Goal: Transaction & Acquisition: Subscribe to service/newsletter

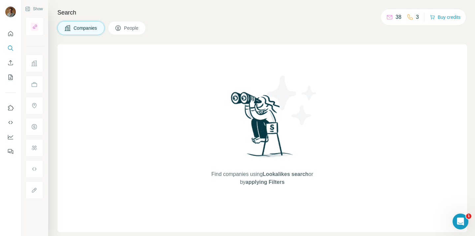
click at [390, 19] on div "38" at bounding box center [394, 17] width 15 height 8
click at [446, 18] on button "Buy credits" at bounding box center [445, 17] width 31 height 9
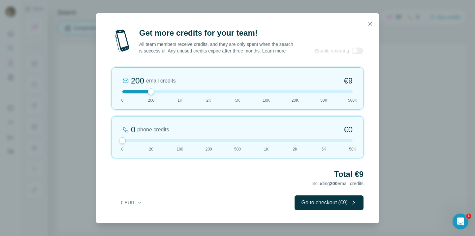
drag, startPoint x: 152, startPoint y: 144, endPoint x: 118, endPoint y: 144, distance: 34.3
click at [118, 144] on div "0 phone credits €0 0 20 100 200 500 1K 2K 5K 50K" at bounding box center [238, 137] width 252 height 42
click at [370, 22] on icon "button" at bounding box center [370, 23] width 7 height 7
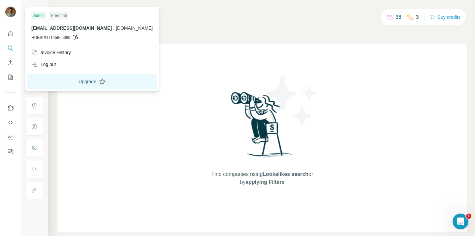
click at [50, 80] on button "Upgrade" at bounding box center [92, 82] width 131 height 16
click at [8, 15] on img at bounding box center [10, 12] width 11 height 11
click at [36, 17] on div "Admin" at bounding box center [38, 16] width 15 height 8
click at [48, 81] on button "Upgrade" at bounding box center [92, 82] width 131 height 16
click at [185, 55] on div "Find companies using Lookalikes search or by applying Filters" at bounding box center [262, 138] width 410 height 188
